Goal: Task Accomplishment & Management: Use online tool/utility

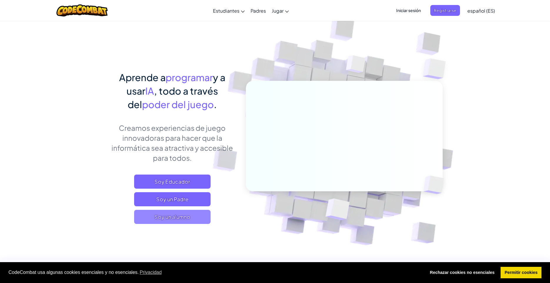
click at [169, 223] on span "Soy un alumno" at bounding box center [172, 217] width 77 height 14
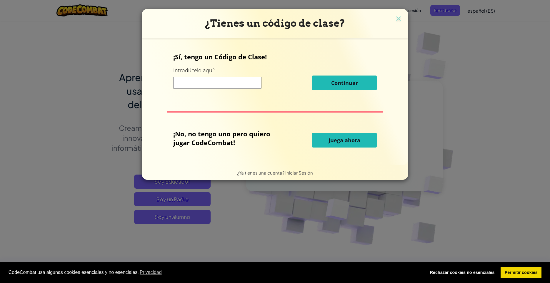
click at [342, 143] on span "Juega ahora" at bounding box center [345, 140] width 32 height 7
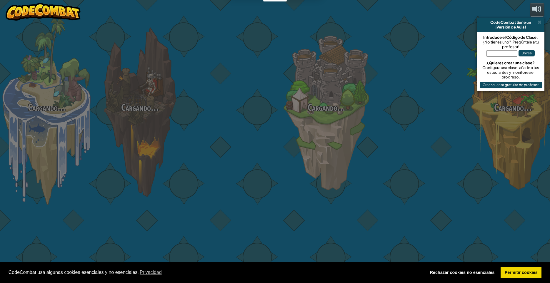
select select "es-ES"
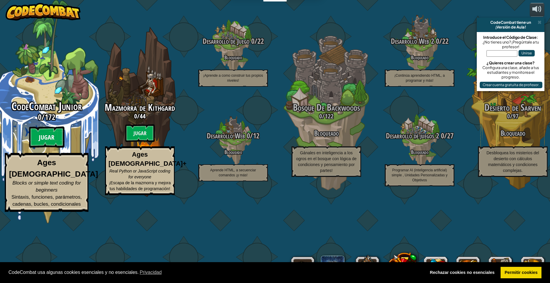
click at [58, 148] on btn "Jugar" at bounding box center [46, 137] width 35 height 21
select select "es-ES"
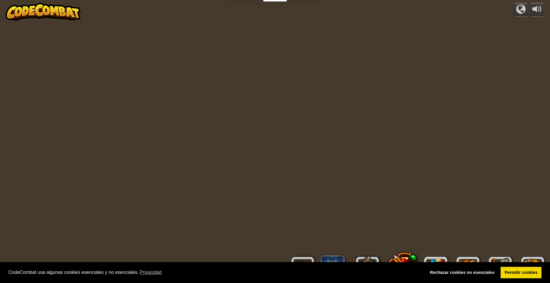
select select "es-ES"
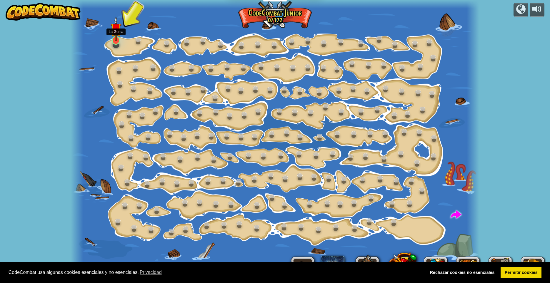
click at [117, 34] on img at bounding box center [116, 28] width 11 height 25
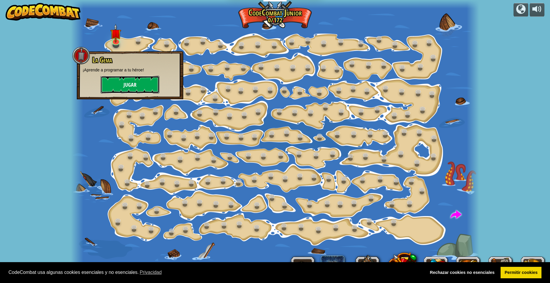
click at [129, 84] on button "Jugar" at bounding box center [130, 85] width 59 height 18
